Goal: Transaction & Acquisition: Purchase product/service

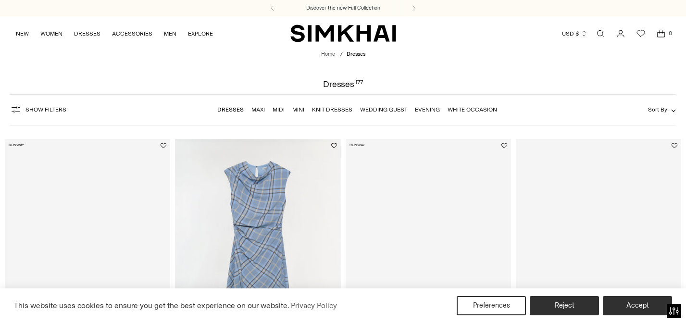
click at [420, 111] on link "Evening" at bounding box center [427, 109] width 25 height 7
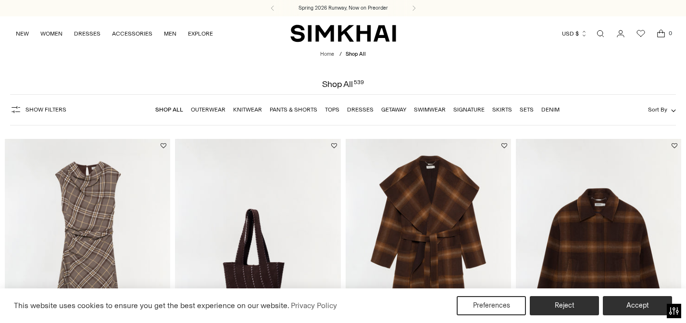
scroll to position [5, 0]
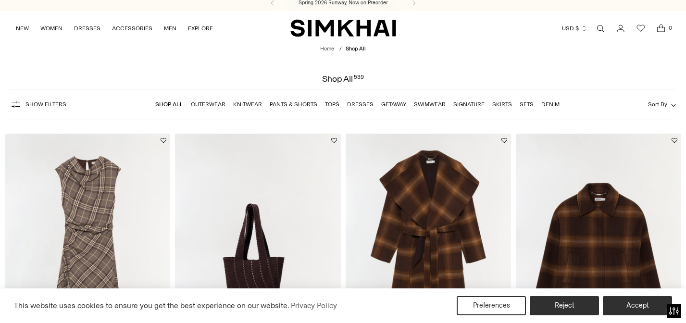
click at [601, 27] on link "Open search modal" at bounding box center [600, 28] width 19 height 19
click at [601, 27] on div at bounding box center [343, 161] width 686 height 323
click at [600, 27] on link "Open search modal" at bounding box center [600, 28] width 19 height 19
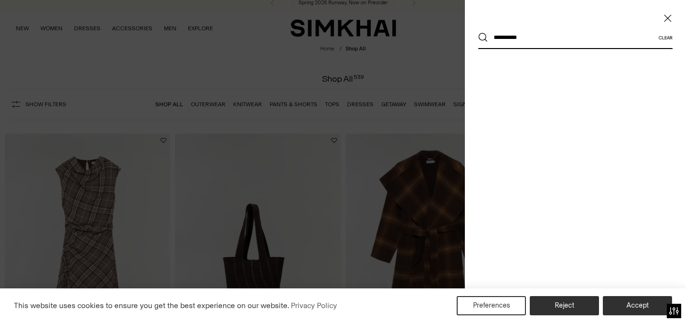
type input "**********"
click at [478, 33] on button "Search" at bounding box center [483, 38] width 10 height 10
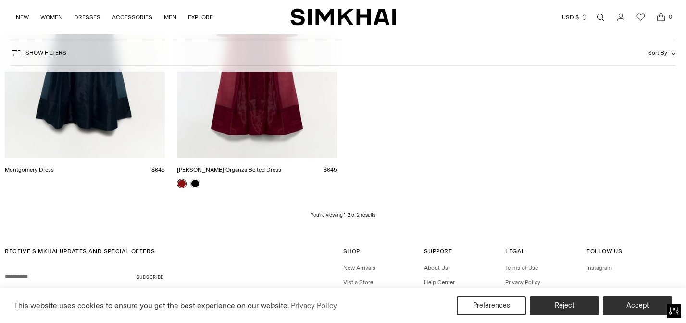
scroll to position [271, 0]
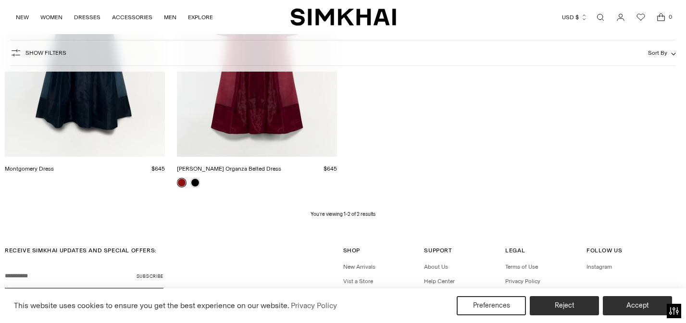
click at [181, 172] on link "[PERSON_NAME] Organza Belted Dress" at bounding box center [229, 168] width 104 height 7
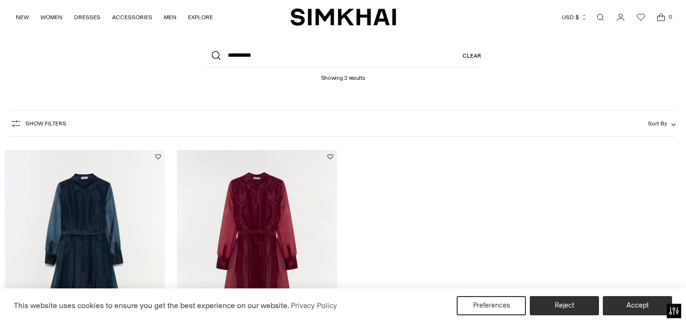
scroll to position [37, 0]
